Goal: Task Accomplishment & Management: Use online tool/utility

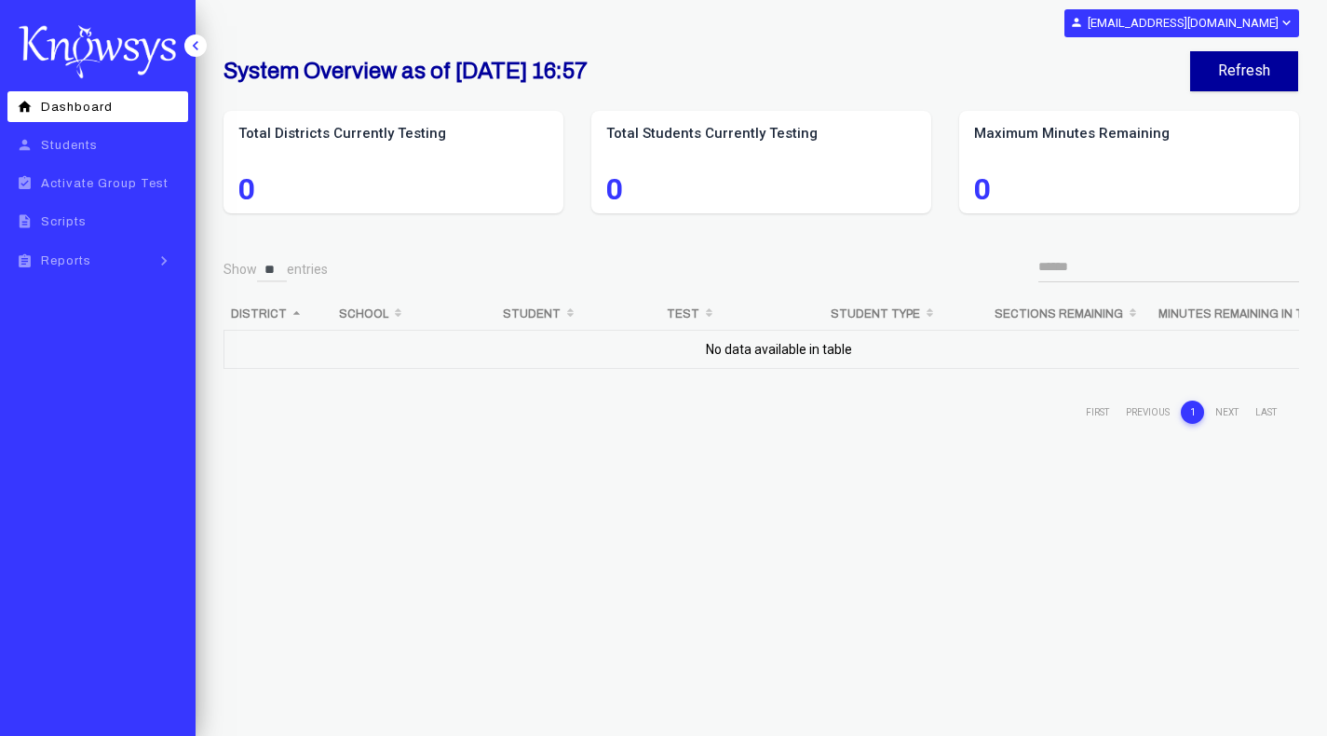
select select "**"
click at [78, 253] on div "assignment Reports" at bounding box center [52, 261] width 78 height 16
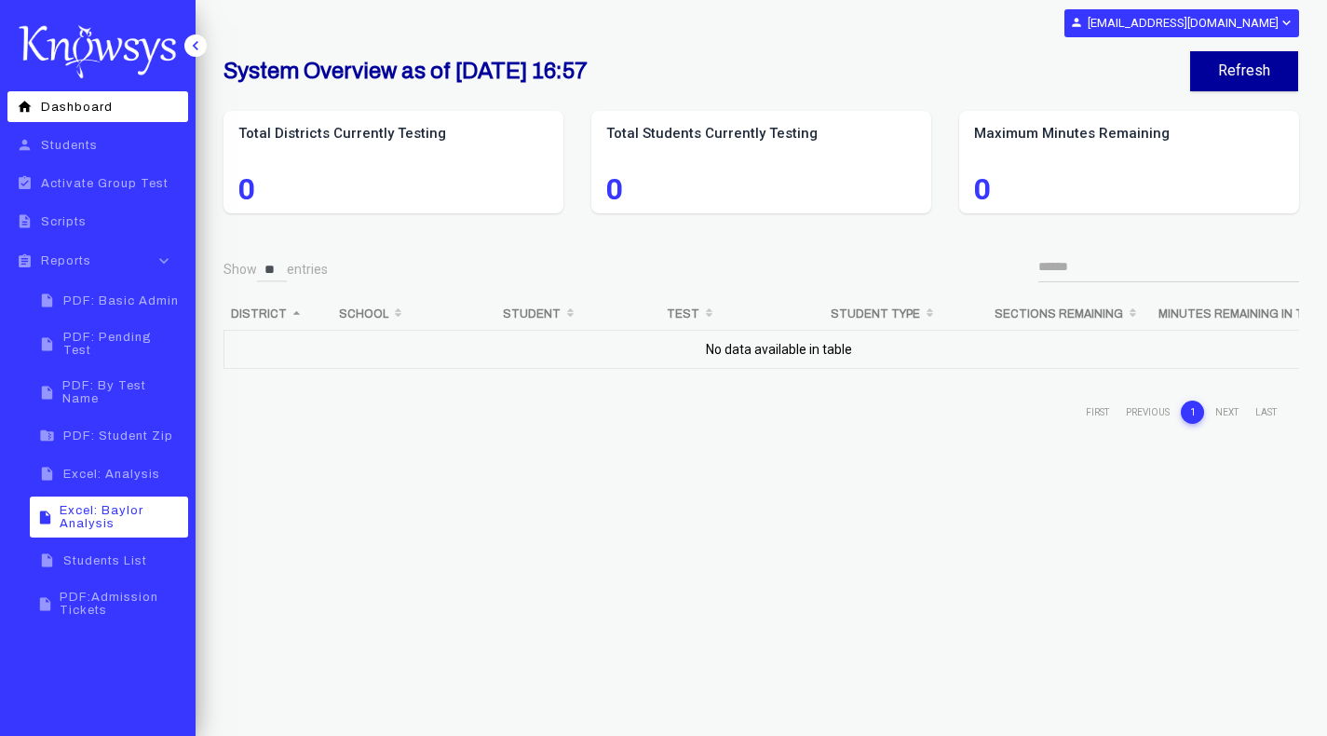
click at [101, 505] on span "Excel: Baylor Analysis" at bounding box center [121, 517] width 123 height 26
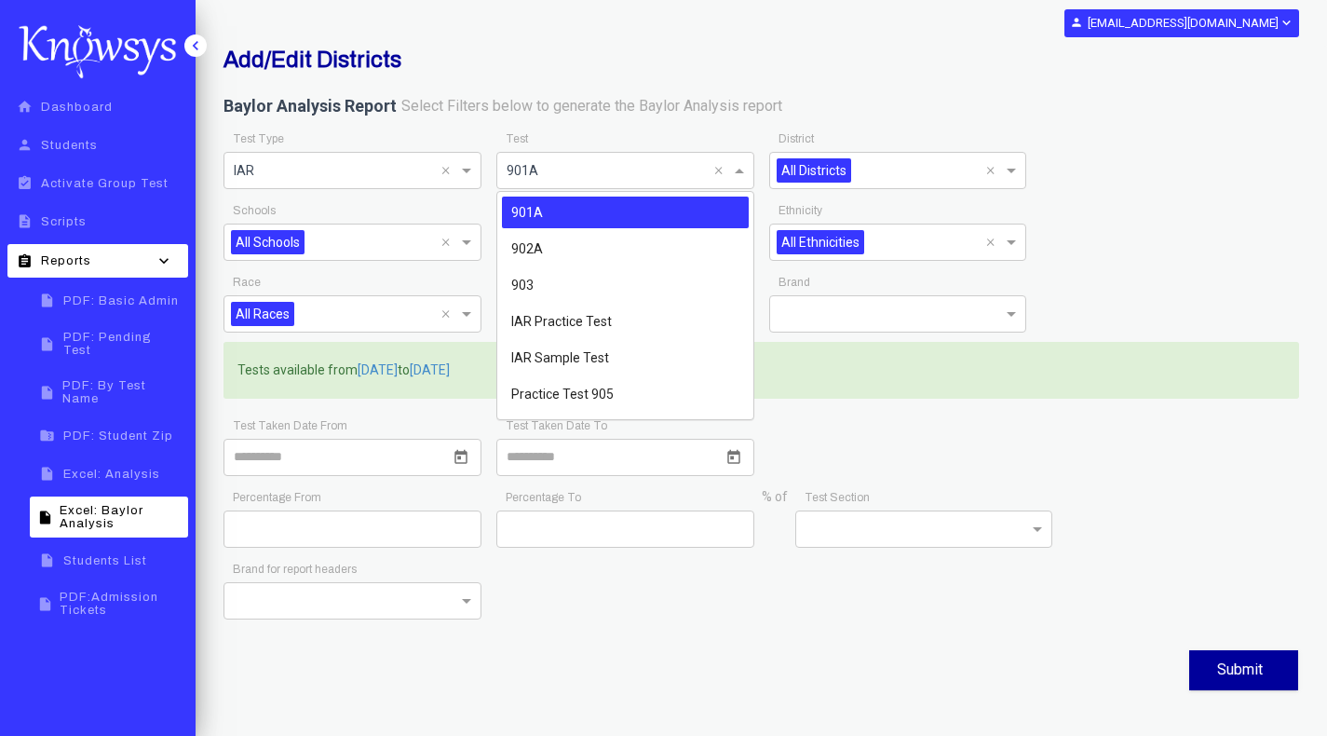
click at [738, 176] on span at bounding box center [741, 170] width 23 height 22
click at [589, 284] on div "903" at bounding box center [625, 285] width 247 height 32
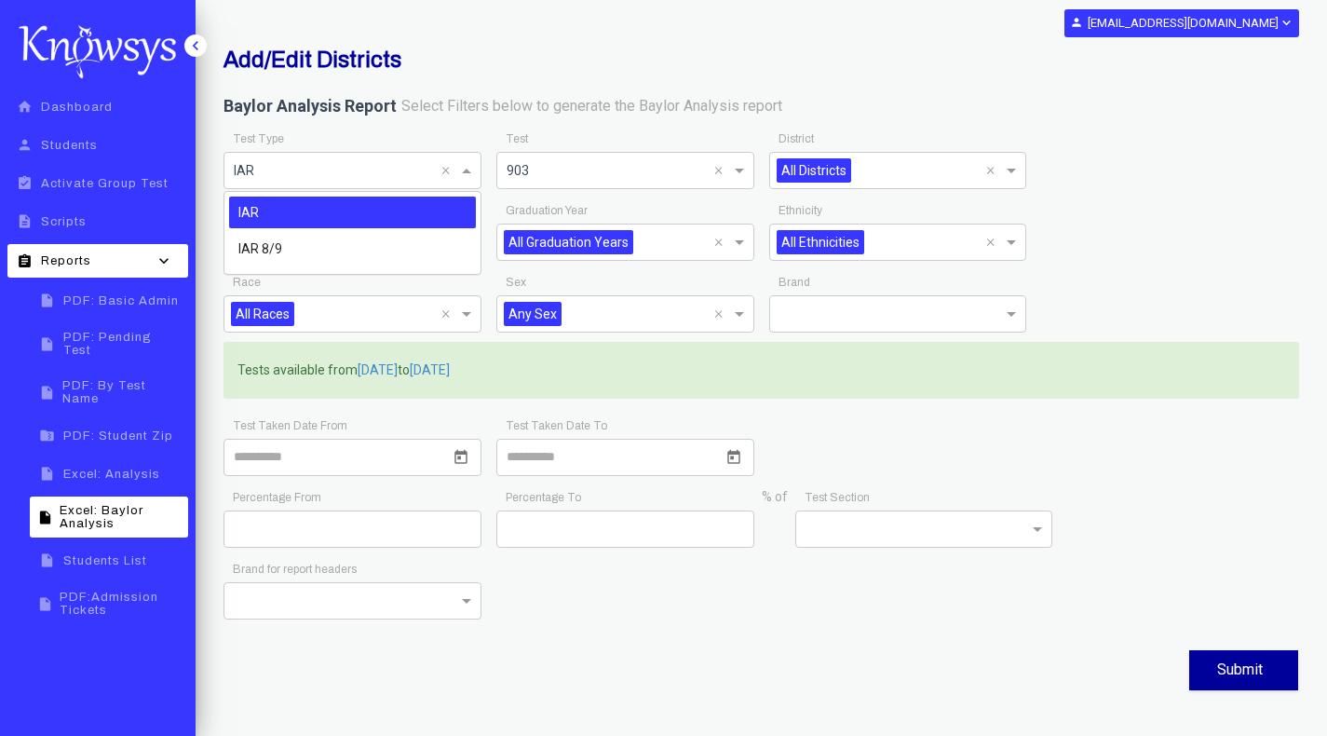
click at [464, 167] on span at bounding box center [468, 170] width 23 height 22
click at [364, 247] on div "IAR 8/9" at bounding box center [352, 249] width 247 height 32
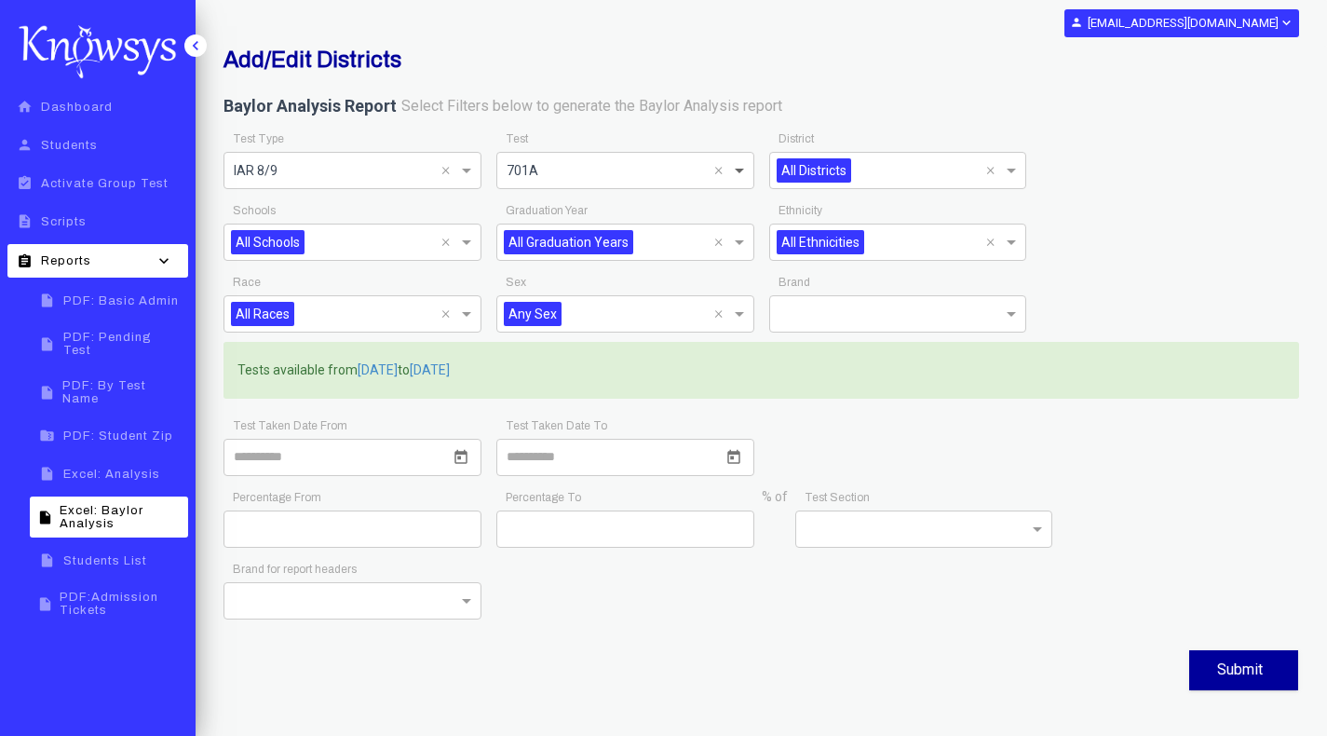
click at [738, 168] on span at bounding box center [741, 170] width 23 height 22
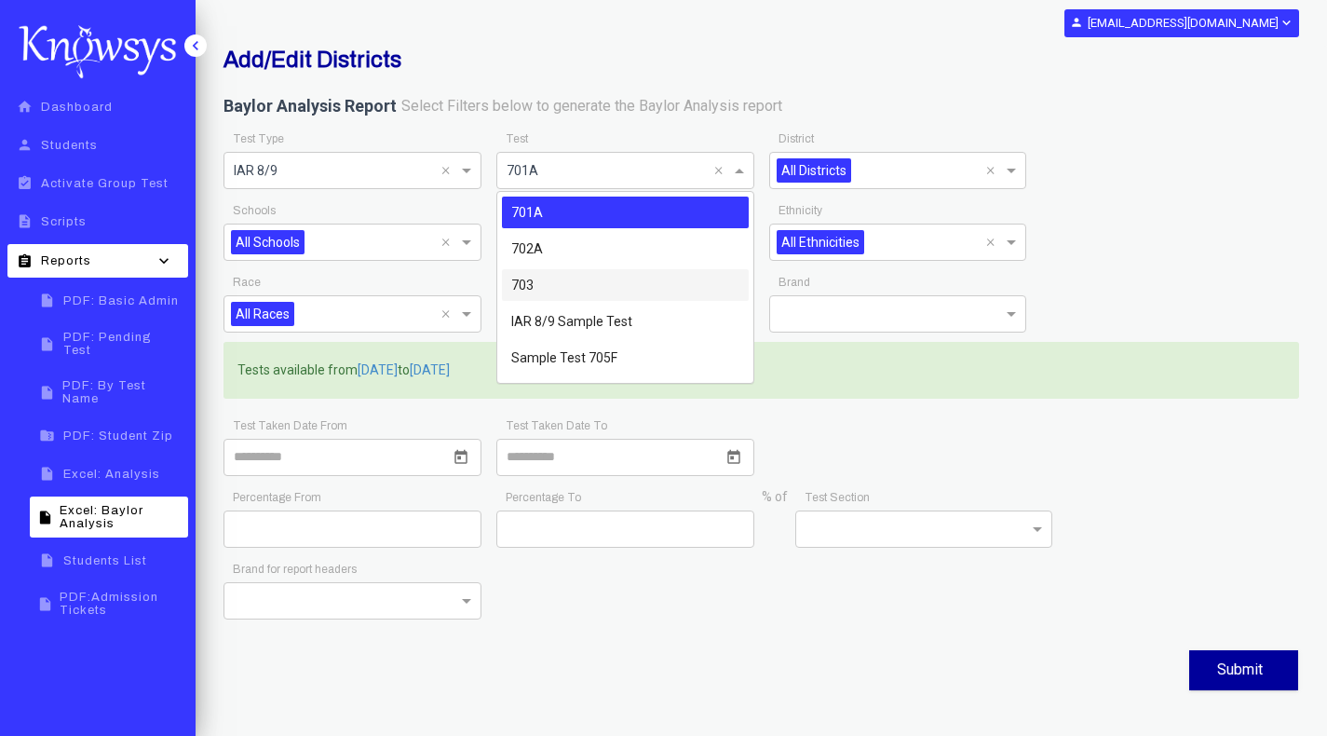
click at [578, 288] on div "703" at bounding box center [625, 285] width 247 height 32
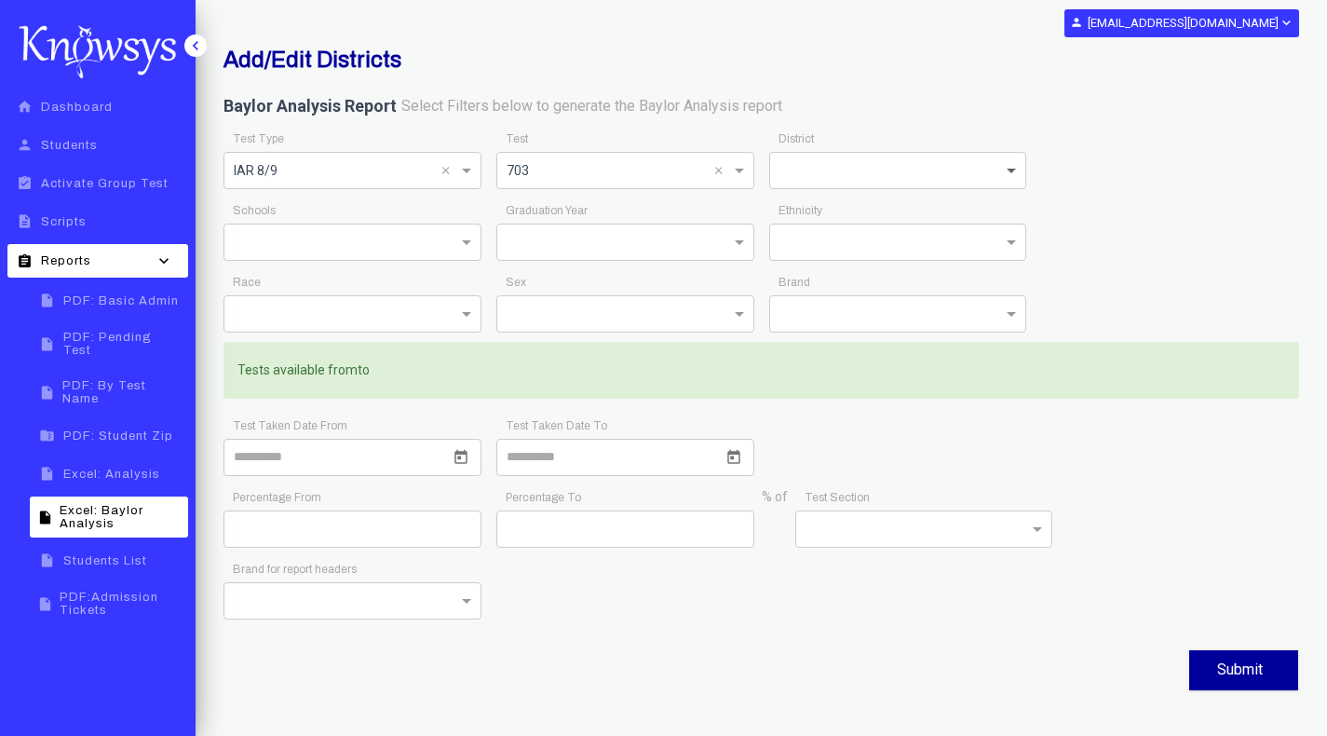
click at [1006, 171] on span at bounding box center [1013, 170] width 23 height 22
click at [973, 113] on div "Baylor Analysis Report Select Filters below to generate the Baylor Analysis rep…" at bounding box center [760, 111] width 1075 height 32
click at [1020, 171] on span at bounding box center [1013, 170] width 23 height 22
click at [994, 64] on div "Add/Edit Districts" at bounding box center [760, 64] width 1103 height 34
click at [1016, 174] on span at bounding box center [1013, 170] width 23 height 22
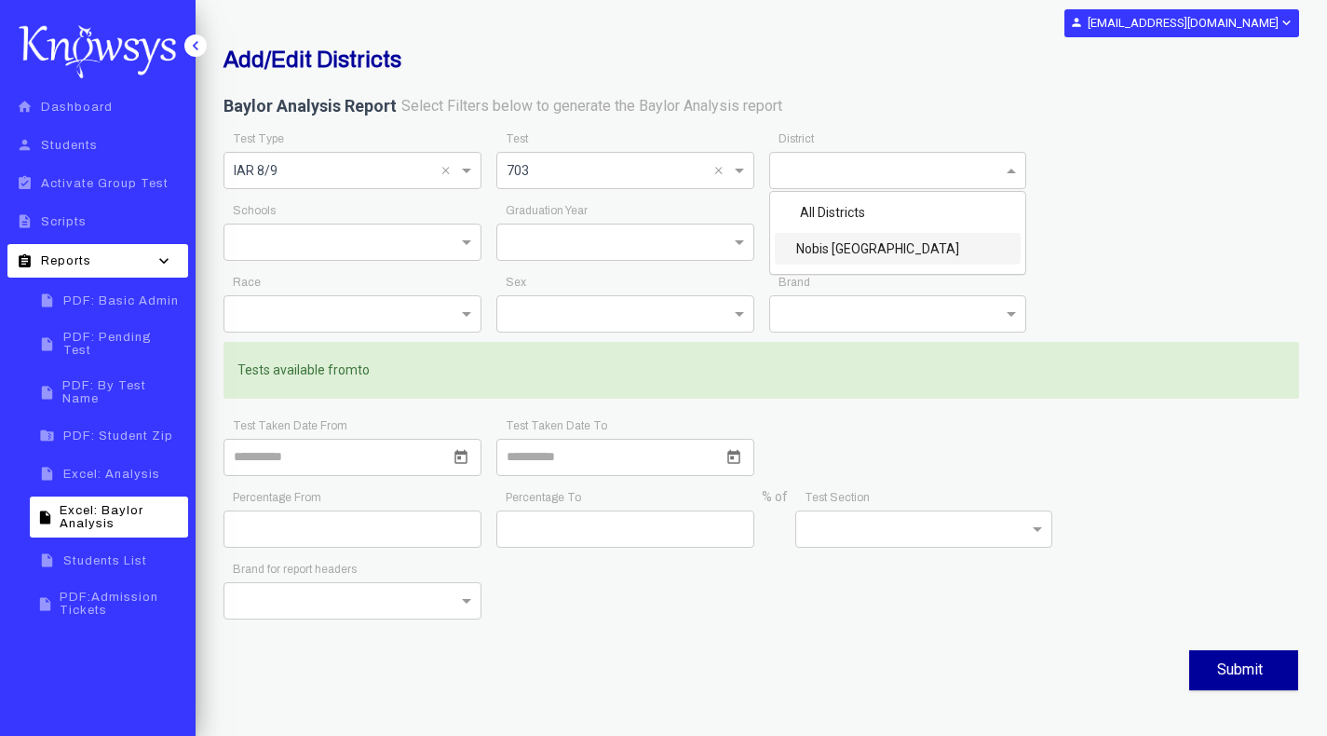
click at [891, 246] on div "Nobis [GEOGRAPHIC_DATA]" at bounding box center [898, 249] width 247 height 32
click at [898, 248] on div "Nobis [GEOGRAPHIC_DATA]" at bounding box center [898, 249] width 247 height 32
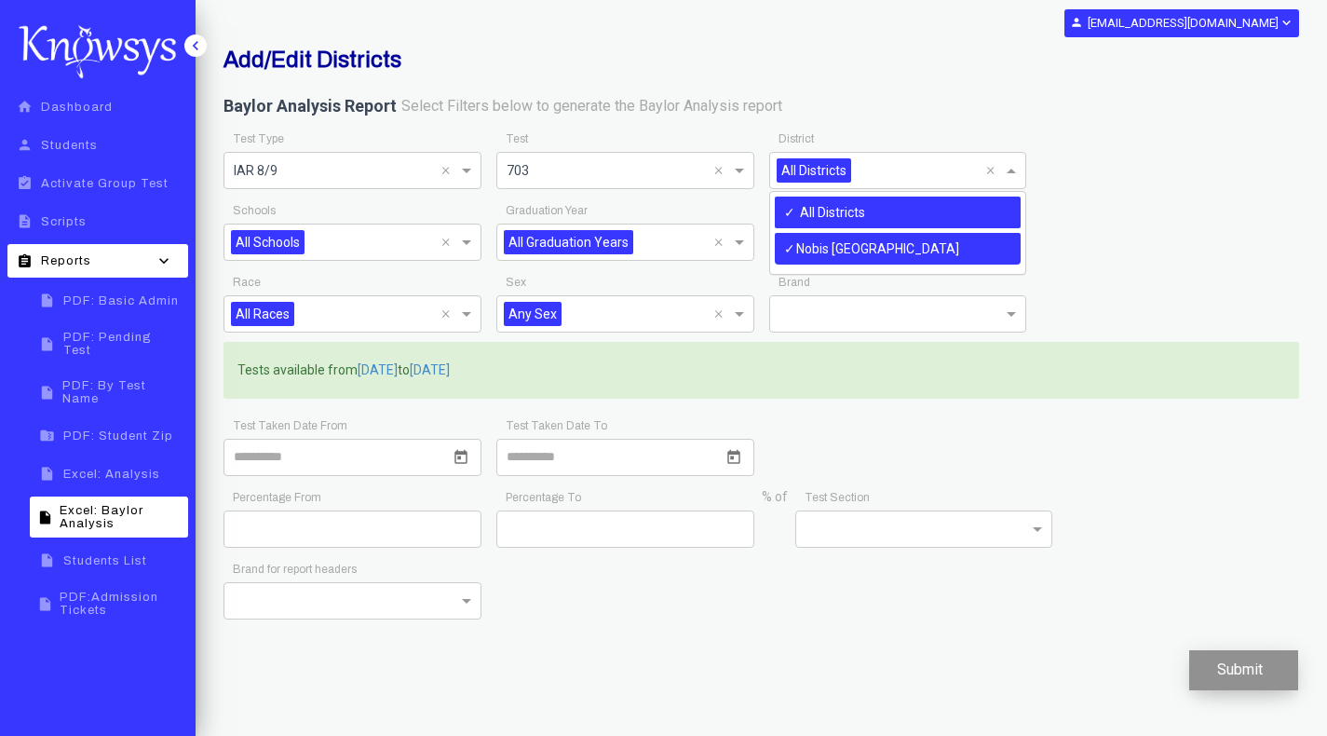
click at [1239, 668] on button "Submit" at bounding box center [1243, 670] width 109 height 40
